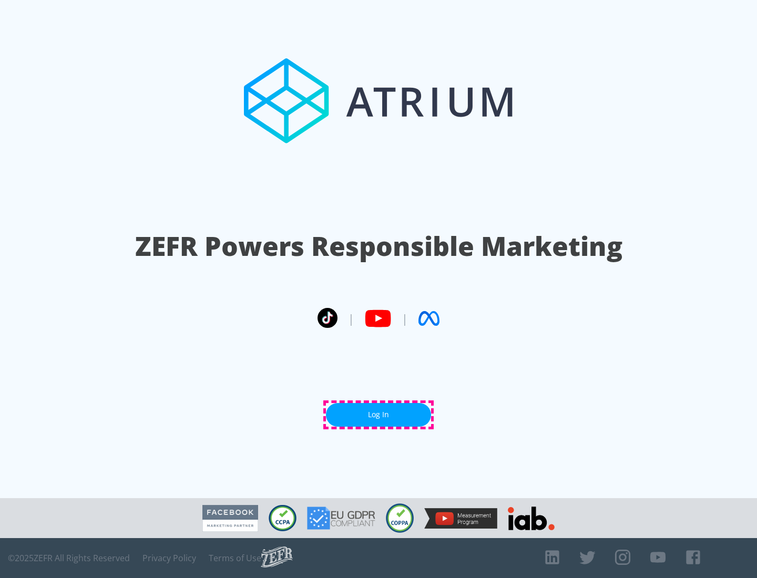
click at [378, 415] on link "Log In" at bounding box center [378, 415] width 105 height 24
